Goal: Information Seeking & Learning: Learn about a topic

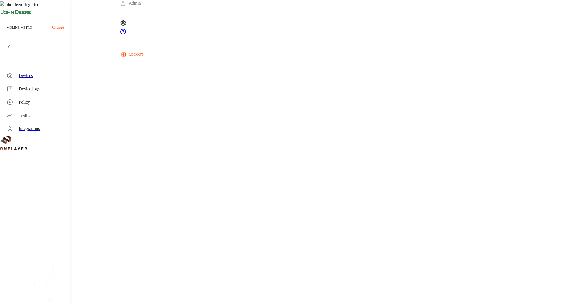
click at [58, 77] on div "Devices" at bounding box center [42, 75] width 47 height 7
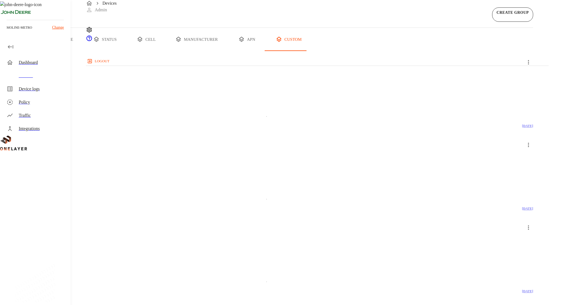
click at [43, 51] on button "all devices" at bounding box center [21, 39] width 43 height 23
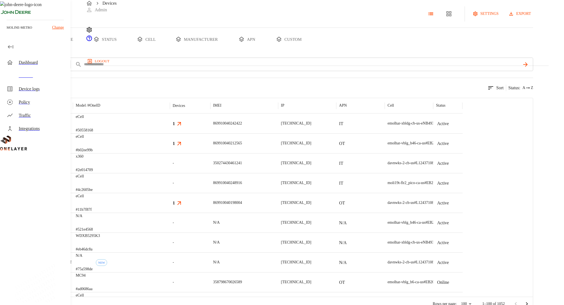
click at [183, 127] on icon at bounding box center [179, 123] width 7 height 7
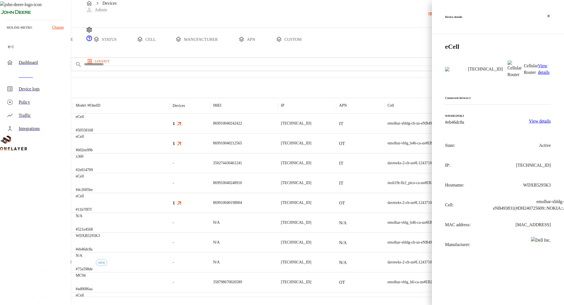
click at [252, 146] on div at bounding box center [282, 152] width 564 height 305
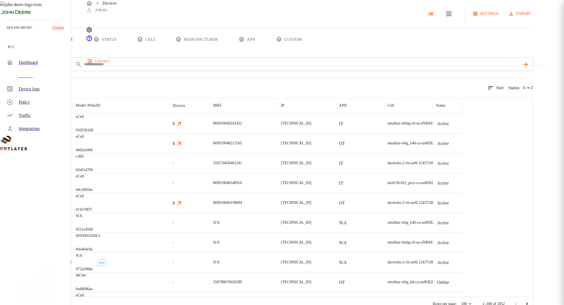
click at [170, 133] on div "eCell #50558168" at bounding box center [121, 124] width 97 height 20
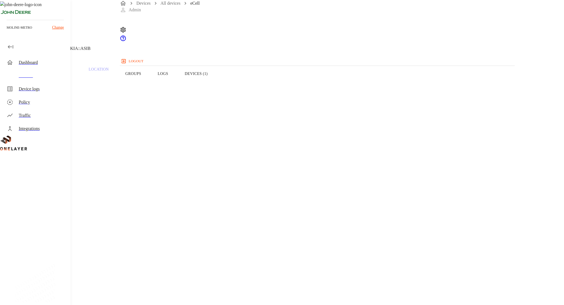
click at [216, 86] on button "Devices (1)" at bounding box center [196, 73] width 39 height 35
click at [58, 74] on div "Devices" at bounding box center [42, 75] width 47 height 7
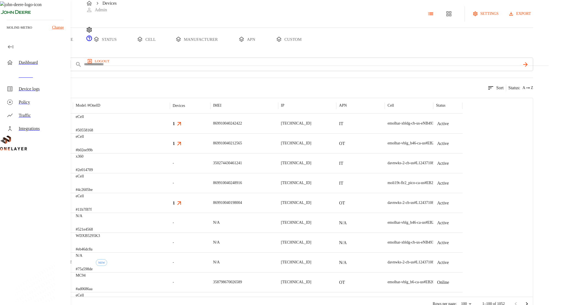
click at [170, 153] on div "eCell #b02ee99b" at bounding box center [121, 143] width 97 height 20
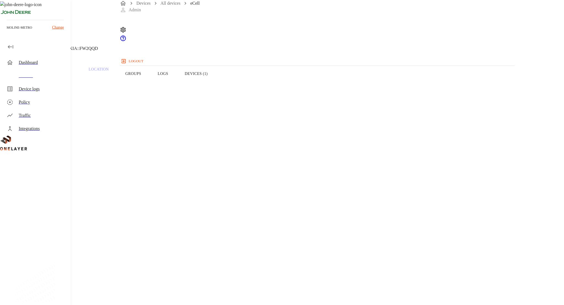
click at [216, 80] on button "Devices (1)" at bounding box center [196, 73] width 39 height 35
click at [38, 90] on button "Overview" at bounding box center [19, 73] width 38 height 35
click at [177, 85] on button "Logs" at bounding box center [163, 73] width 27 height 35
click at [216, 81] on button "Devices (1)" at bounding box center [196, 73] width 39 height 35
click at [177, 89] on button "Logs" at bounding box center [163, 73] width 27 height 35
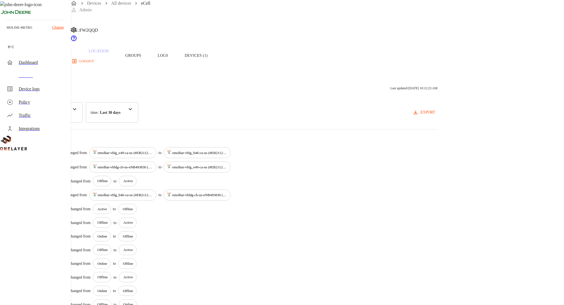
scroll to position [17, 0]
click at [57, 76] on div "Devices" at bounding box center [42, 75] width 47 height 7
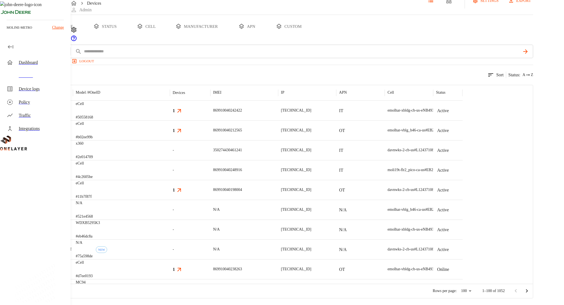
click at [170, 120] on div "eCell #50558168" at bounding box center [121, 111] width 97 height 20
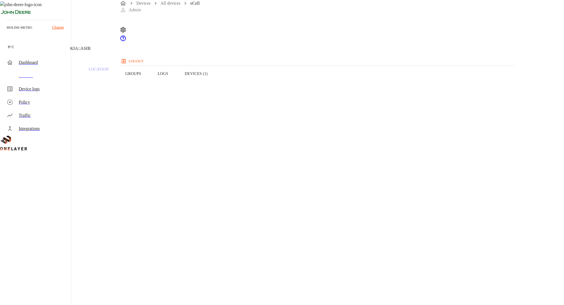
click at [177, 77] on button "Logs" at bounding box center [163, 73] width 27 height 35
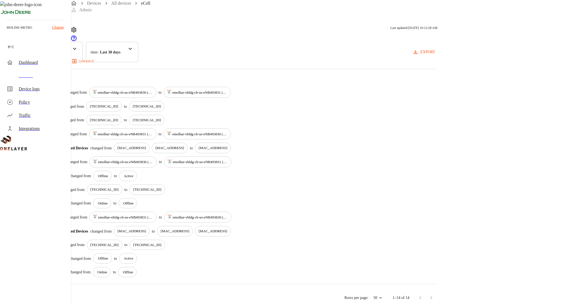
scroll to position [76, 0]
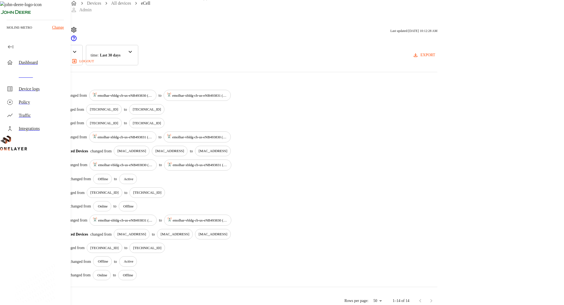
drag, startPoint x: 370, startPoint y: 144, endPoint x: 93, endPoint y: 138, distance: 276.8
click at [93, 138] on div "eCell [TECHNICAL_ID] #[PHONE_NUMBER] Cell #DH240725609::NOKIA::ASIB Overview Tr…" at bounding box center [282, 116] width 564 height 384
click at [392, 146] on div "Connected Devices changed from [MAC_ADDRESS] [MAC_ADDRESS] to [MAC_ADDRESS]" at bounding box center [247, 151] width 381 height 10
drag, startPoint x: 392, startPoint y: 146, endPoint x: 129, endPoint y: 145, distance: 263.5
click at [129, 145] on div "Activity Logs Last updated: [DATE] 10:12:28 AM category : All Status Connected …" at bounding box center [225, 162] width 451 height 292
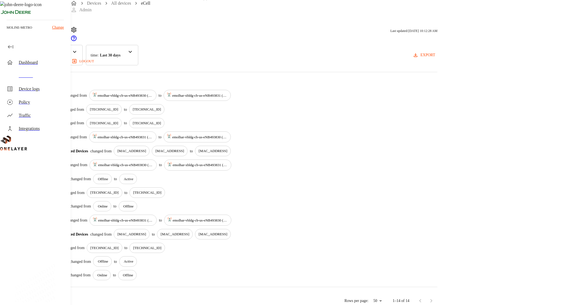
click at [129, 145] on div "Activity Logs Last updated: [DATE] 10:12:28 AM category : All Status Connected …" at bounding box center [225, 162] width 451 height 292
drag, startPoint x: 129, startPoint y: 145, endPoint x: 375, endPoint y: 150, distance: 246.4
click at [375, 150] on div "Activity Logs Last updated: [DATE] 10:12:28 AM category : All Status Connected …" at bounding box center [225, 162] width 451 height 292
click at [232, 162] on div "emolhar-xbldg-cb-us-eNB493831 (#DH240725609::NOKIA::ASIB)" at bounding box center [197, 165] width 67 height 11
drag, startPoint x: 391, startPoint y: 146, endPoint x: 322, endPoint y: 167, distance: 72.2
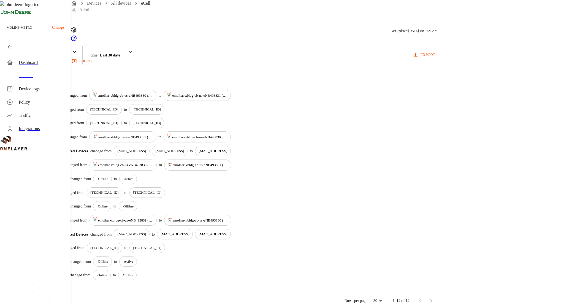
click at [322, 167] on div "[DATE] 05:29:27 PM Cell changed from emolhar-vbldg-cb-us-eNB493830 (#DH24072561…" at bounding box center [226, 185] width 424 height 190
click at [150, 146] on div "[MAC_ADDRESS]" at bounding box center [132, 151] width 36 height 10
drag, startPoint x: 251, startPoint y: 145, endPoint x: 373, endPoint y: 143, distance: 122.9
click at [373, 146] on div "Connected Devices changed from [MAC_ADDRESS] [MAC_ADDRESS] to [MAC_ADDRESS]" at bounding box center [247, 151] width 381 height 10
click at [370, 146] on div "Connected Devices changed from [MAC_ADDRESS] [MAC_ADDRESS] to [MAC_ADDRESS]" at bounding box center [247, 151] width 381 height 10
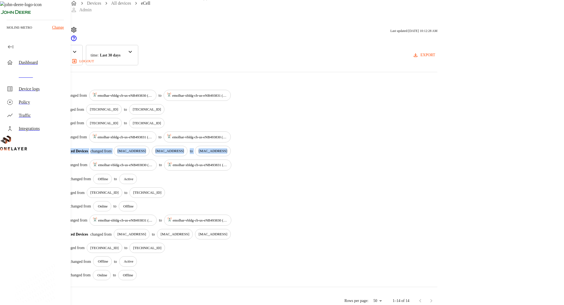
drag, startPoint x: 375, startPoint y: 144, endPoint x: 127, endPoint y: 145, distance: 247.5
click at [127, 145] on div "Activity Logs Last updated: [DATE] 10:12:28 AM category : All Status Connected …" at bounding box center [225, 162] width 451 height 292
click at [434, 147] on div "Connected Devices changed from [MAC_ADDRESS] [MAC_ADDRESS] to [MAC_ADDRESS]" at bounding box center [247, 151] width 381 height 10
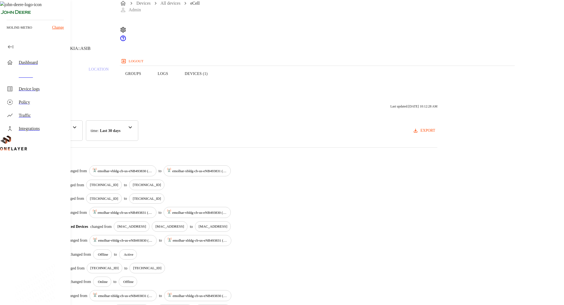
click at [216, 80] on button "Devices (1)" at bounding box center [196, 73] width 39 height 35
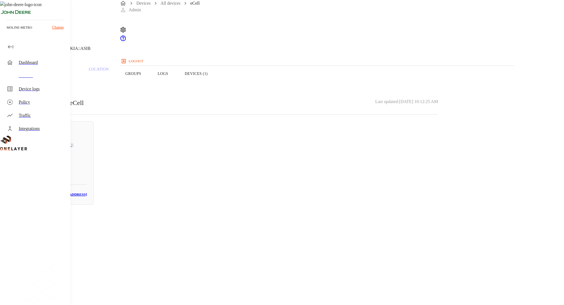
click at [38, 89] on button "Overview" at bounding box center [19, 73] width 38 height 35
